Goal: Task Accomplishment & Management: Use online tool/utility

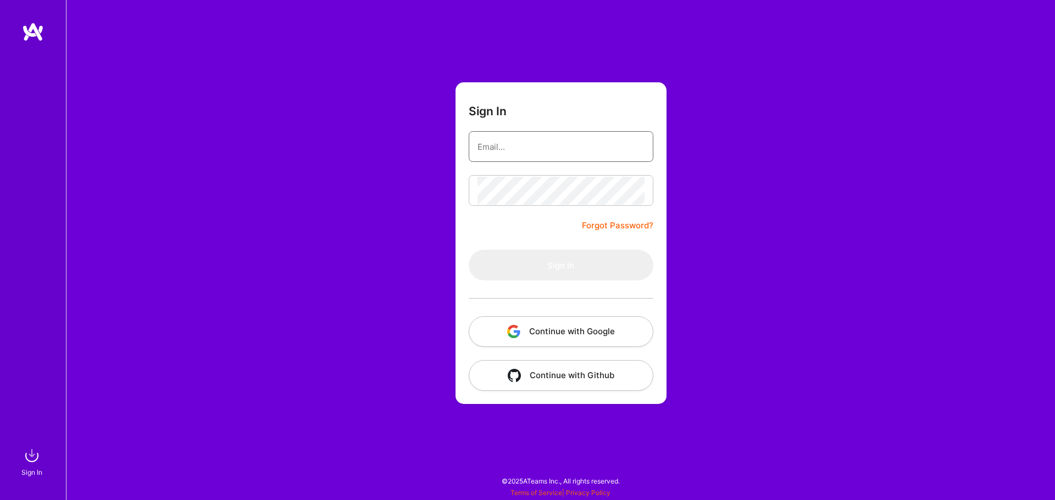
click at [537, 148] on input "email" at bounding box center [560, 147] width 167 height 28
type input "[EMAIL_ADDRESS][DOMAIN_NAME]"
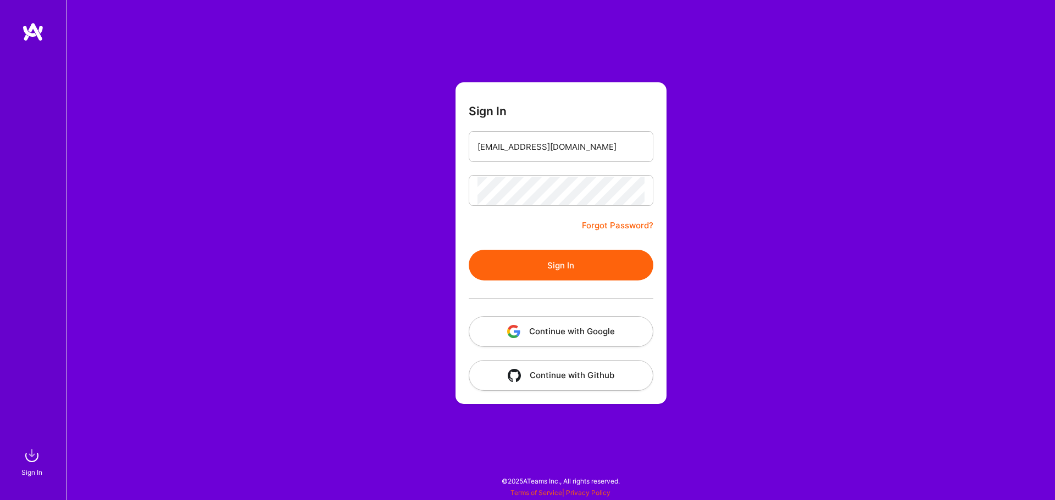
click at [594, 268] on button "Sign In" at bounding box center [561, 265] width 185 height 31
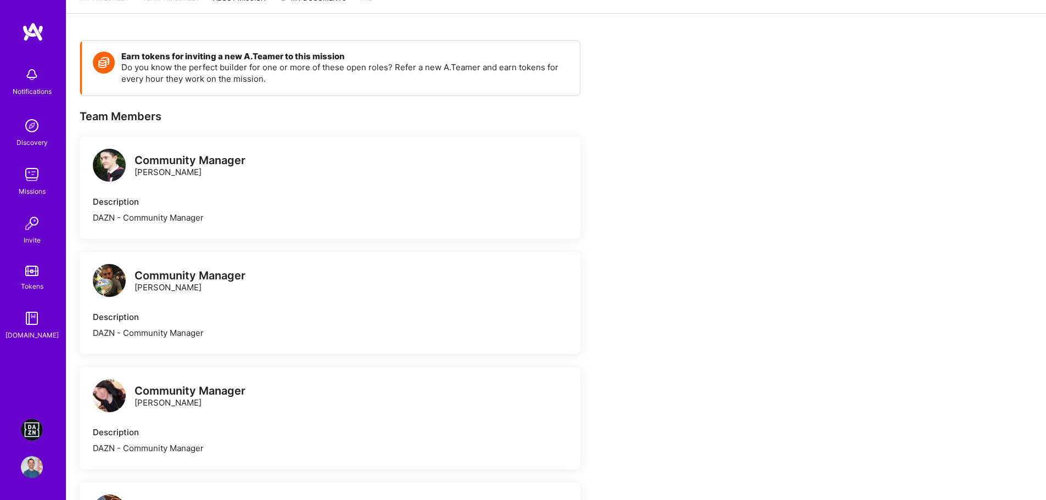
scroll to position [165, 0]
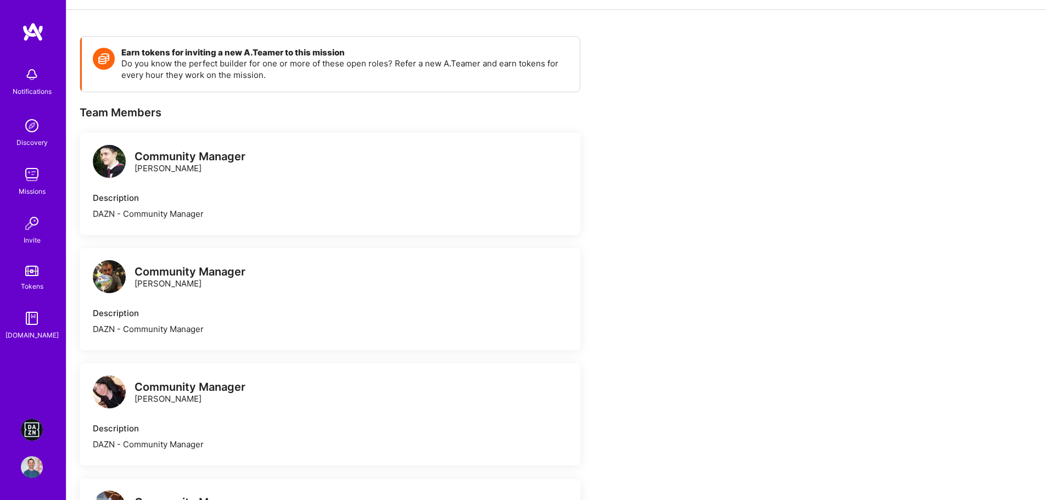
click at [36, 428] on img at bounding box center [32, 430] width 22 height 22
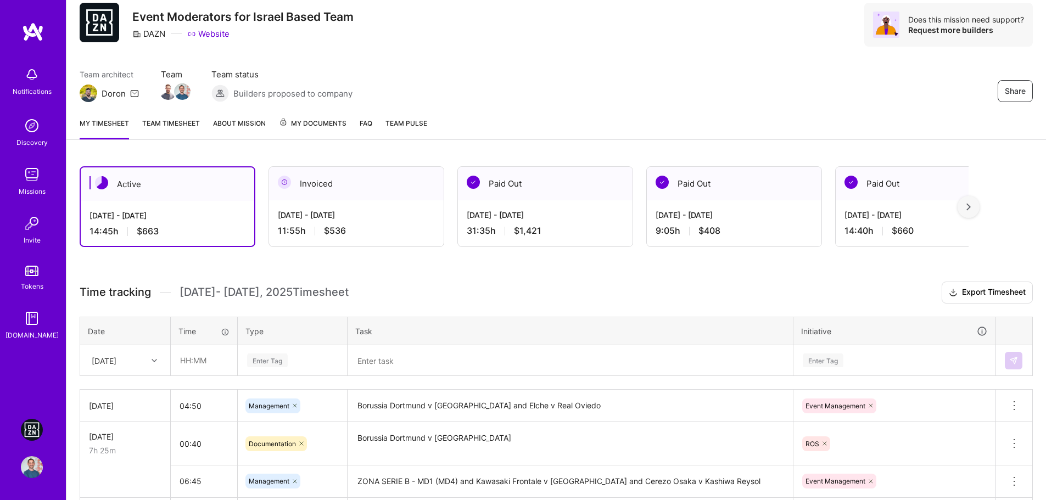
scroll to position [55, 0]
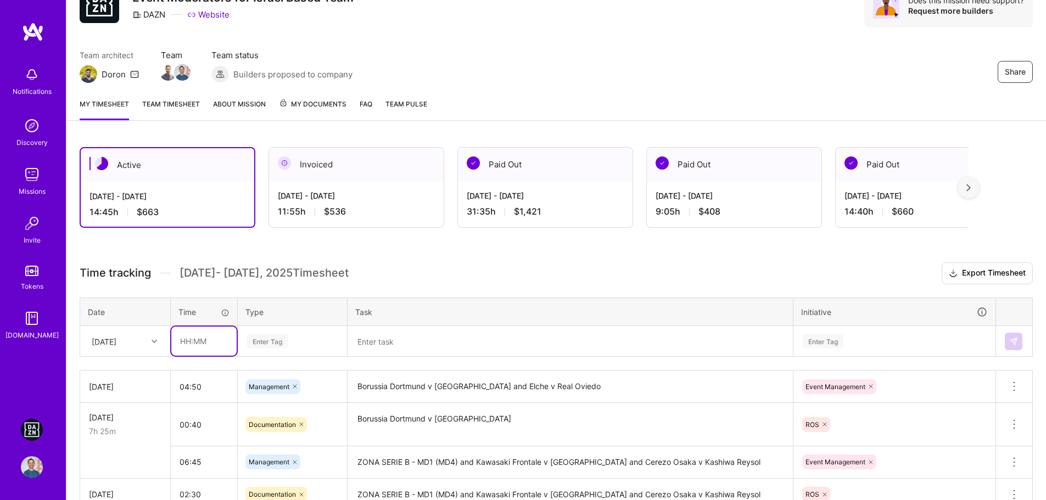
click at [186, 346] on input "text" at bounding box center [203, 341] width 65 height 29
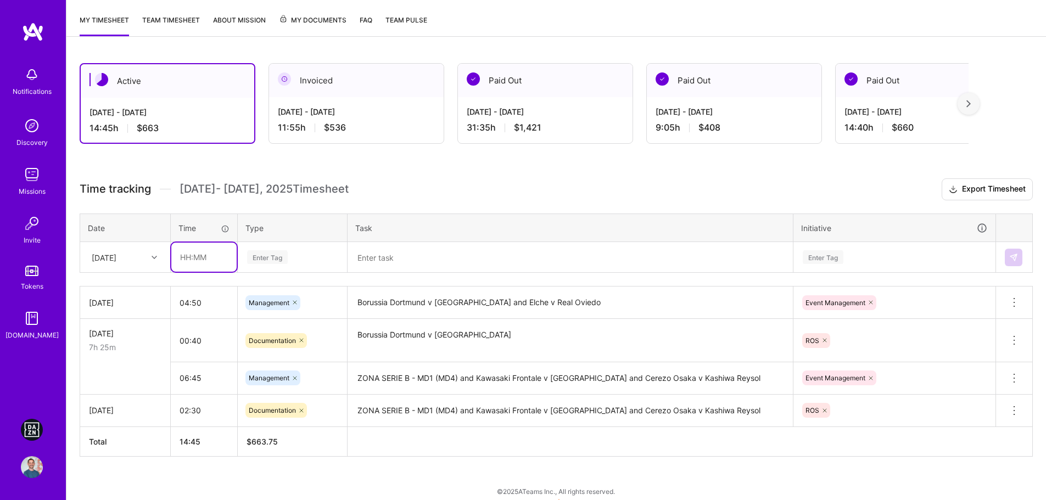
scroll to position [149, 0]
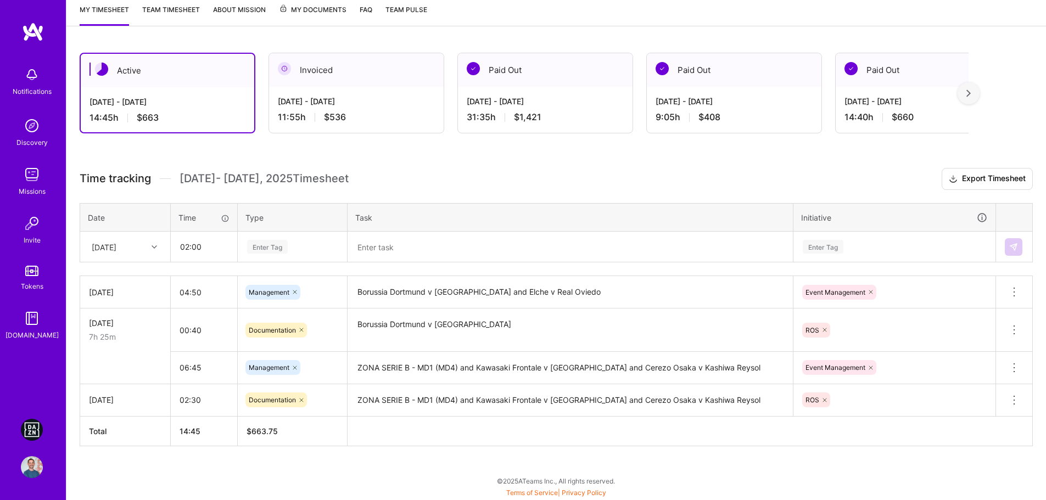
click at [272, 242] on div "Enter Tag" at bounding box center [267, 246] width 41 height 17
click at [183, 247] on input "02:00" at bounding box center [203, 246] width 65 height 29
click at [196, 246] on input "01:00" at bounding box center [203, 246] width 65 height 29
type input "01:50"
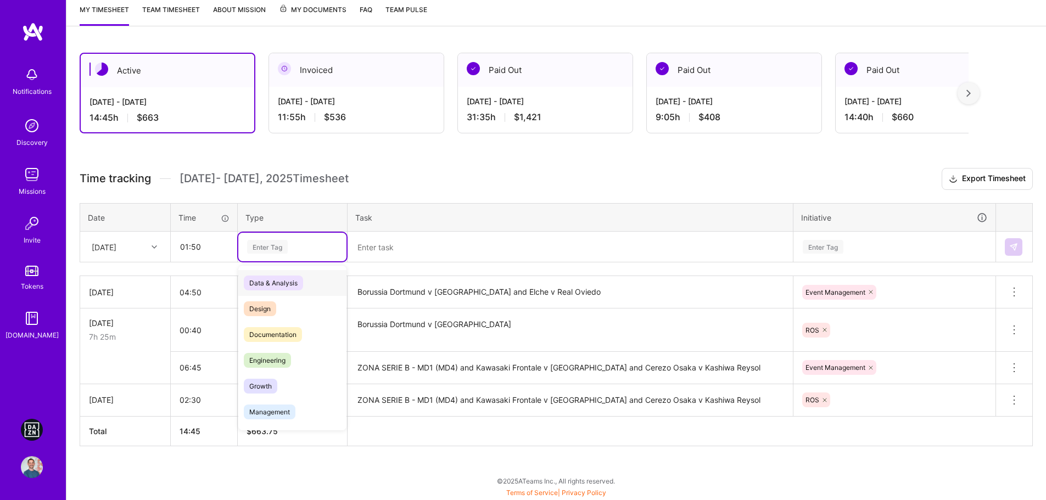
click at [266, 245] on div "Enter Tag" at bounding box center [267, 246] width 41 height 17
click at [276, 332] on span "Documentation" at bounding box center [273, 334] width 58 height 15
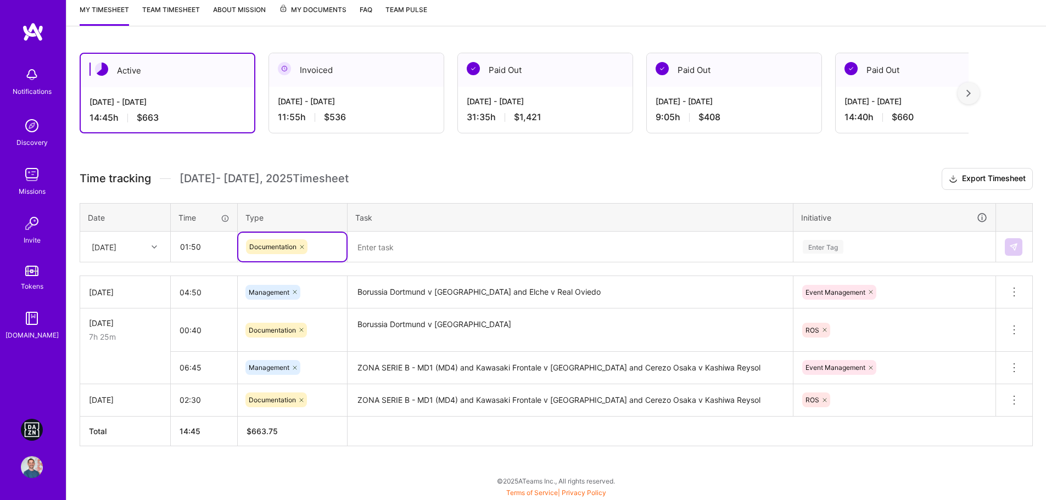
click at [402, 244] on textarea at bounding box center [570, 247] width 443 height 29
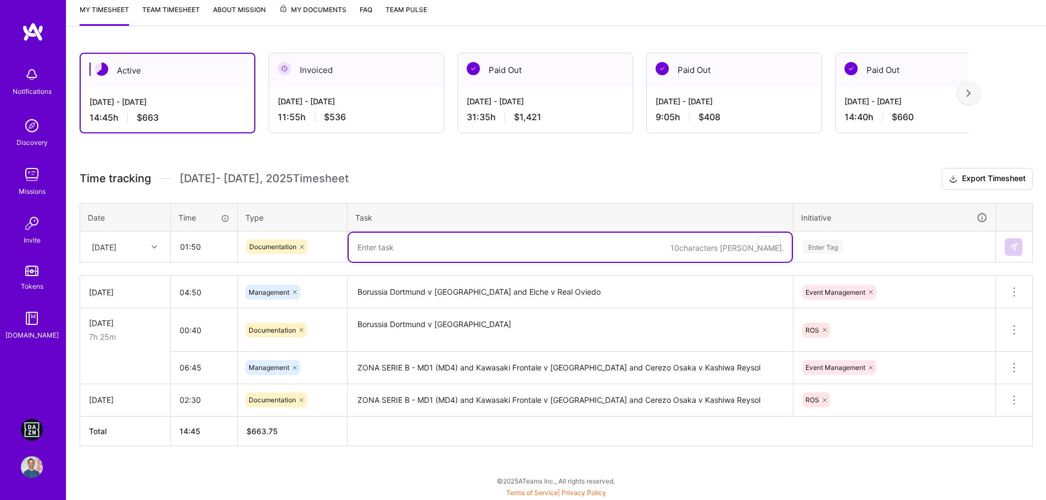
type textarea "C"
type textarea "Palace v [GEOGRAPHIC_DATA]"
click at [443, 242] on textarea "Palace v [GEOGRAPHIC_DATA]" at bounding box center [570, 247] width 443 height 29
type textarea "Palace v [GEOGRAPHIC_DATA] and [GEOGRAPHIC_DATA]"
